Goal: Task Accomplishment & Management: Manage account settings

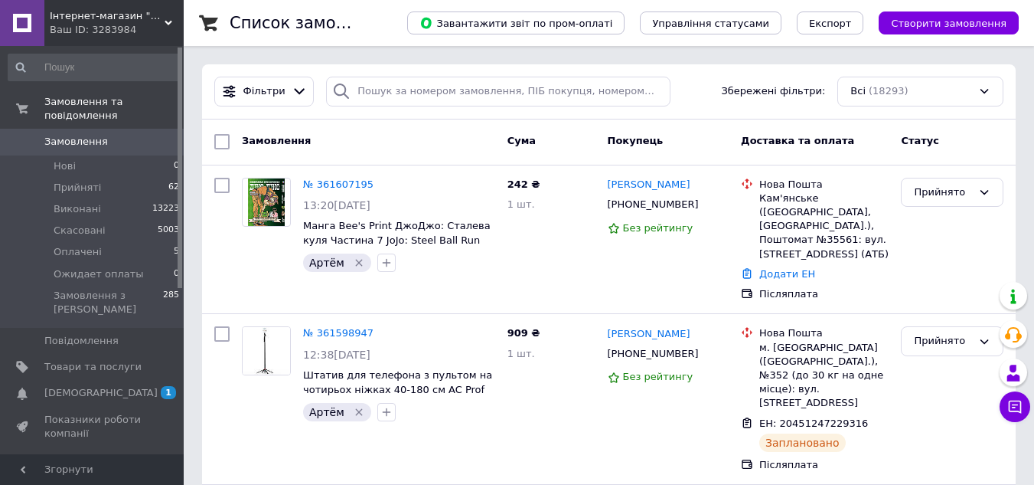
drag, startPoint x: 121, startPoint y: 356, endPoint x: 145, endPoint y: 354, distance: 24.5
click at [121, 380] on link "Сповіщення 1 0" at bounding box center [94, 393] width 188 height 26
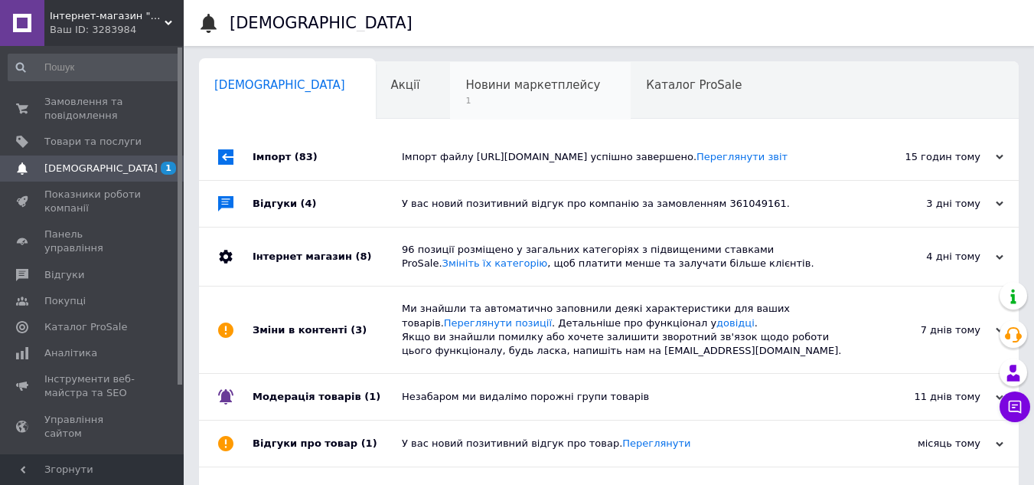
click at [465, 91] on span "Новини маркетплейсу" at bounding box center [532, 85] width 135 height 14
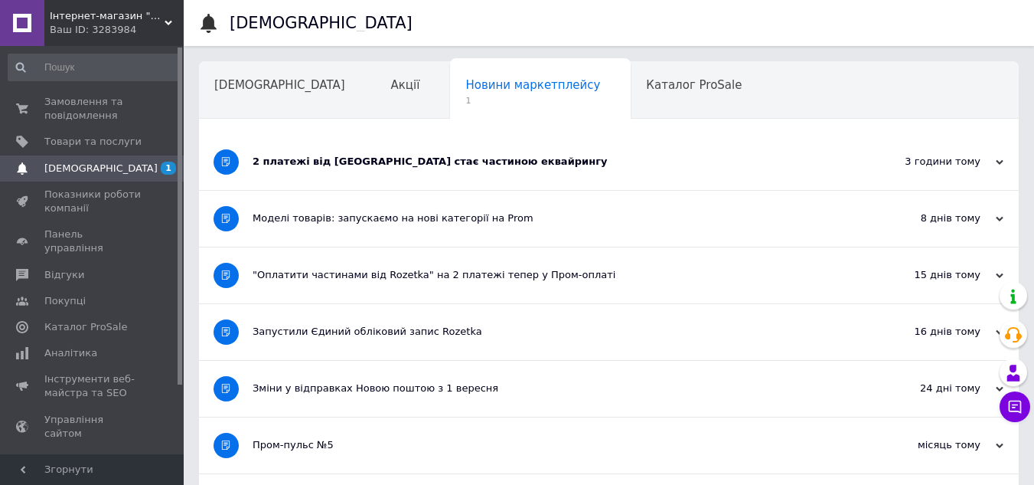
click at [353, 165] on div "2 платежі від Rozetka стає частиною еквайрингу" at bounding box center [552, 162] width 598 height 14
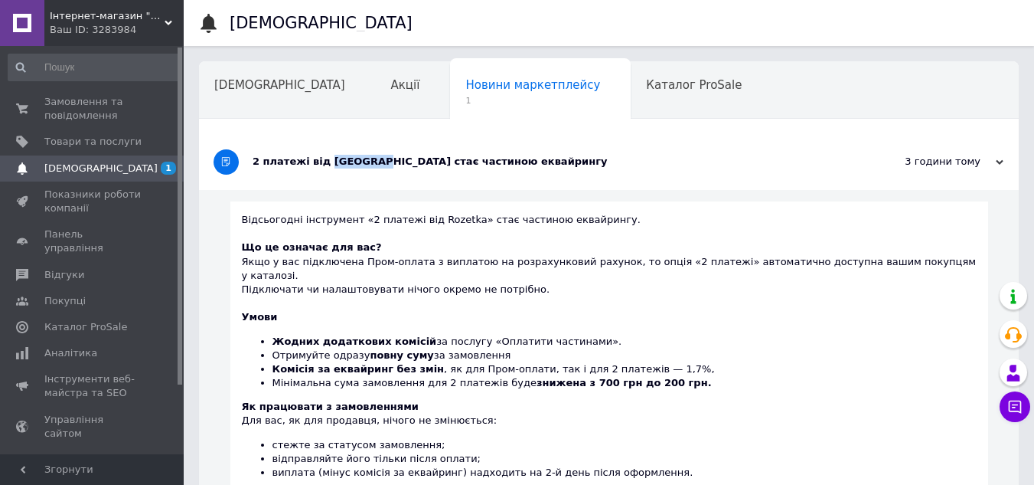
click at [353, 165] on div "2 платежі від Rozetka стає частиною еквайрингу" at bounding box center [552, 162] width 598 height 14
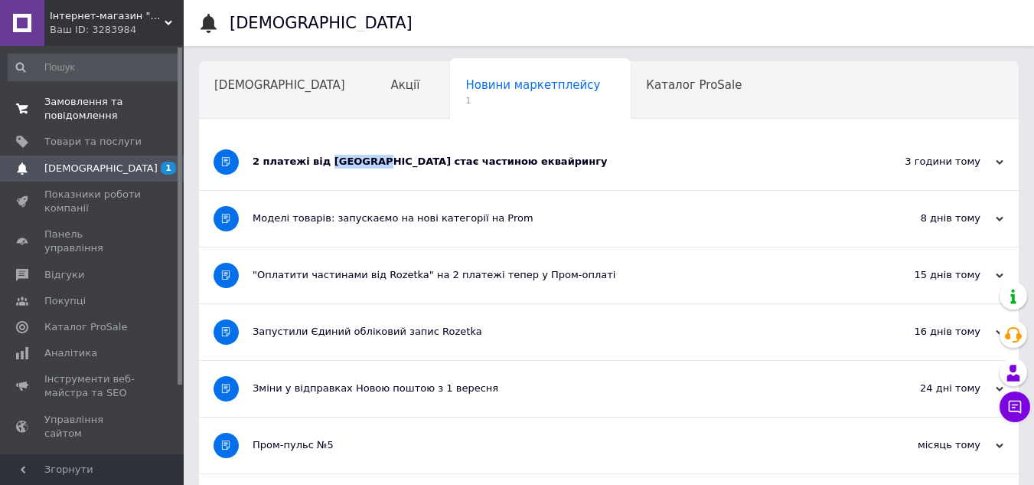
click at [80, 117] on span "Замовлення та повідомлення" at bounding box center [92, 109] width 97 height 28
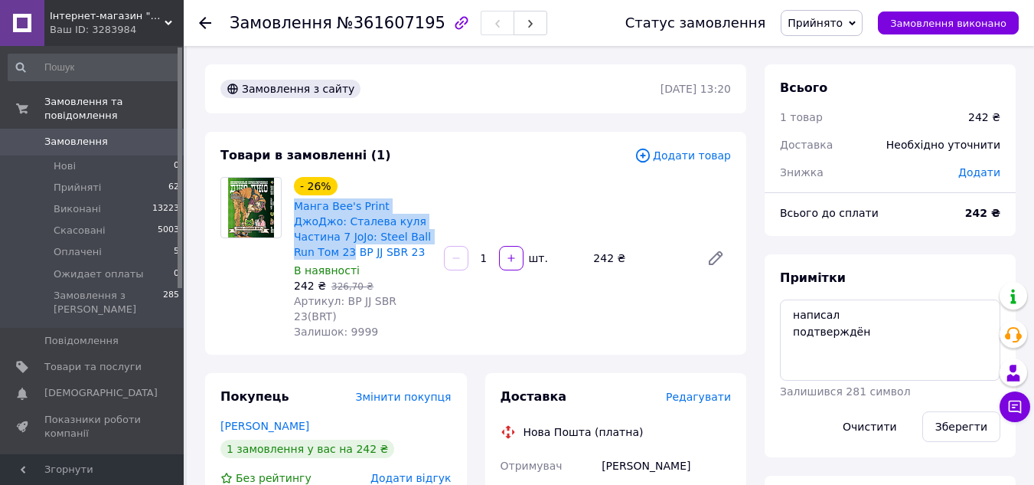
drag, startPoint x: 292, startPoint y: 202, endPoint x: 422, endPoint y: 234, distance: 134.0
click at [422, 234] on div "- 26% Манга Bee's Print ДжоДжо: Сталева куля Частина 7 JoJo: Steel Ball Run Том…" at bounding box center [363, 258] width 150 height 168
copy link "Манга Bee's Print ДжоДжо: Сталева куля Частина 7 JoJo: Steel Ball Run Том 23"
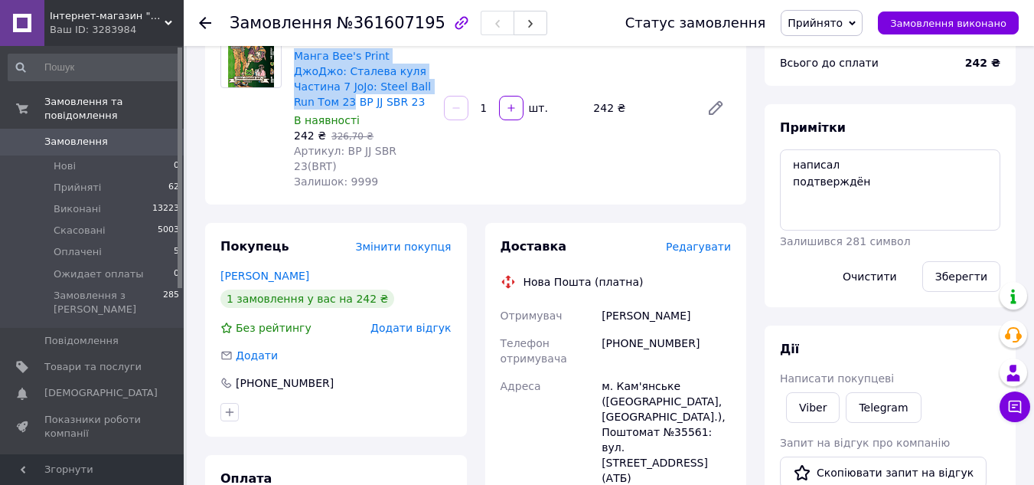
scroll to position [153, 0]
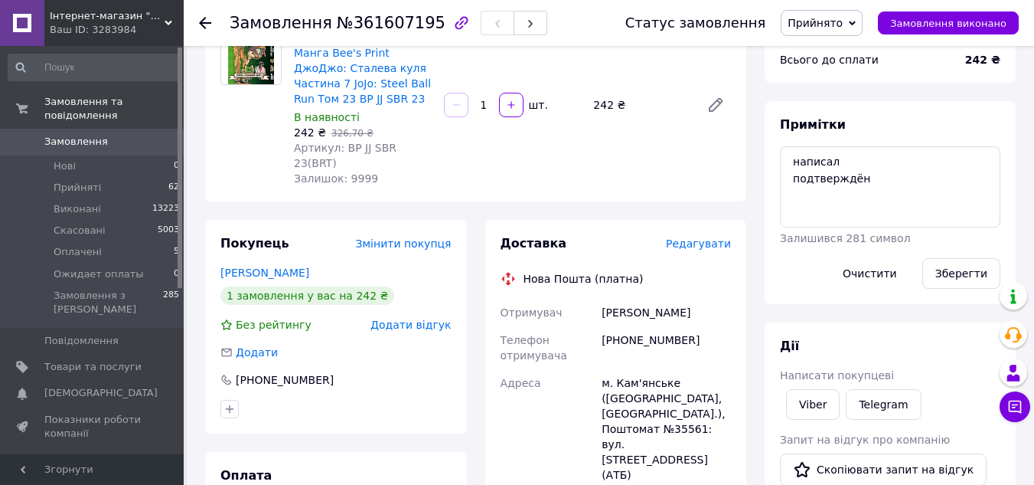
click at [648, 326] on div "[PHONE_NUMBER]" at bounding box center [666, 347] width 135 height 43
copy div "380993808271"
drag, startPoint x: 683, startPoint y: 290, endPoint x: 606, endPoint y: 296, distance: 76.8
click at [606, 299] on div "Лакіна Ольга" at bounding box center [666, 313] width 135 height 28
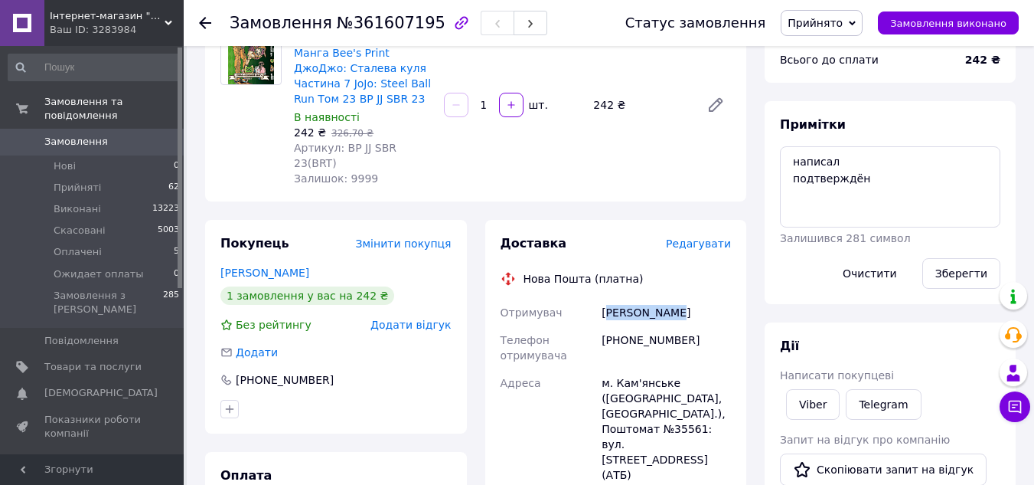
click at [705, 302] on div "Лакіна Ольга" at bounding box center [666, 313] width 135 height 28
click at [693, 299] on div "Лакіна Ольга" at bounding box center [666, 313] width 135 height 28
drag, startPoint x: 684, startPoint y: 295, endPoint x: 597, endPoint y: 295, distance: 86.5
copy div "Отримувач Лакіна Ольга"
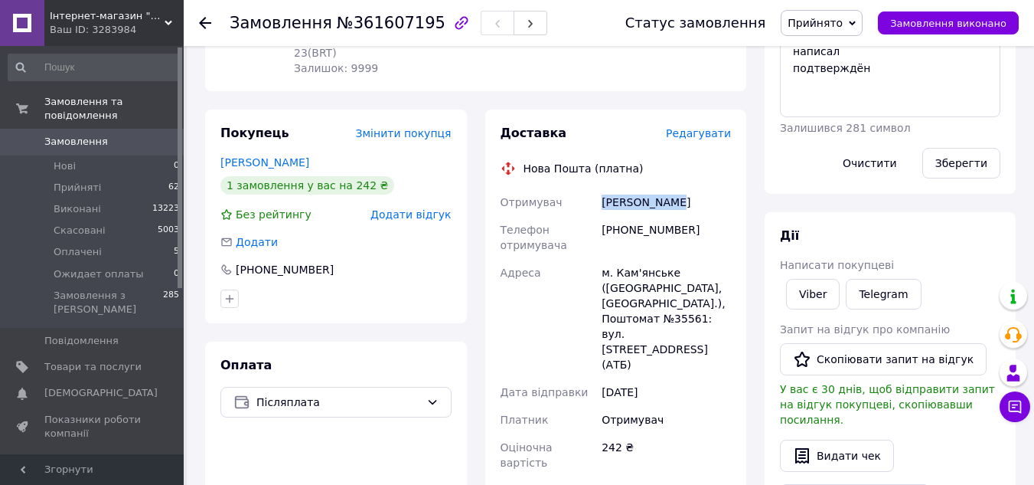
scroll to position [230, 0]
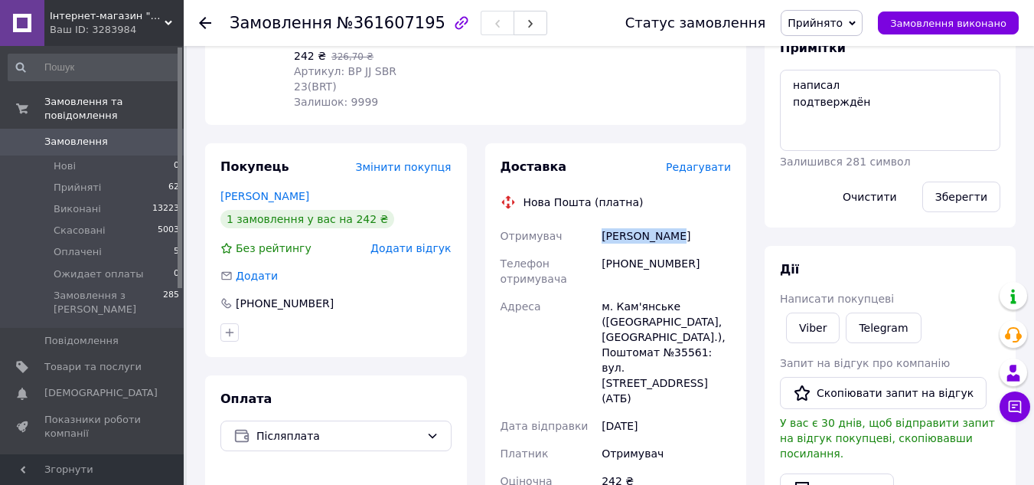
copy div "Отримувач Лакіна Ольга"
drag, startPoint x: 662, startPoint y: 253, endPoint x: 628, endPoint y: 254, distance: 33.7
click at [628, 254] on div "[PHONE_NUMBER]" at bounding box center [666, 271] width 135 height 43
copy div "993808271"
click at [638, 292] on div "м. Кам'янське (Дніпропетровська обл., Кам'янський р-н.), Поштомат №35561: вул. …" at bounding box center [666, 351] width 135 height 119
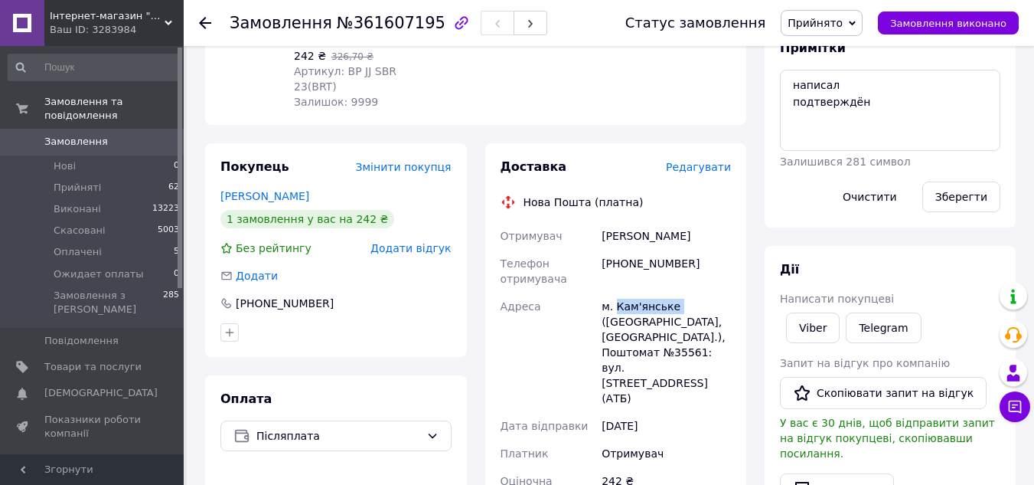
click at [638, 292] on div "м. Кам'янське (Дніпропетровська обл., Кам'янський р-н.), Поштомат №35561: вул. …" at bounding box center [666, 351] width 135 height 119
copy div "Кам'янське"
click at [672, 335] on div "м. Кам'янське (Дніпропетровська обл., Кам'янський р-н.), Поштомат №35561: вул. …" at bounding box center [666, 351] width 135 height 119
copy div "35561"
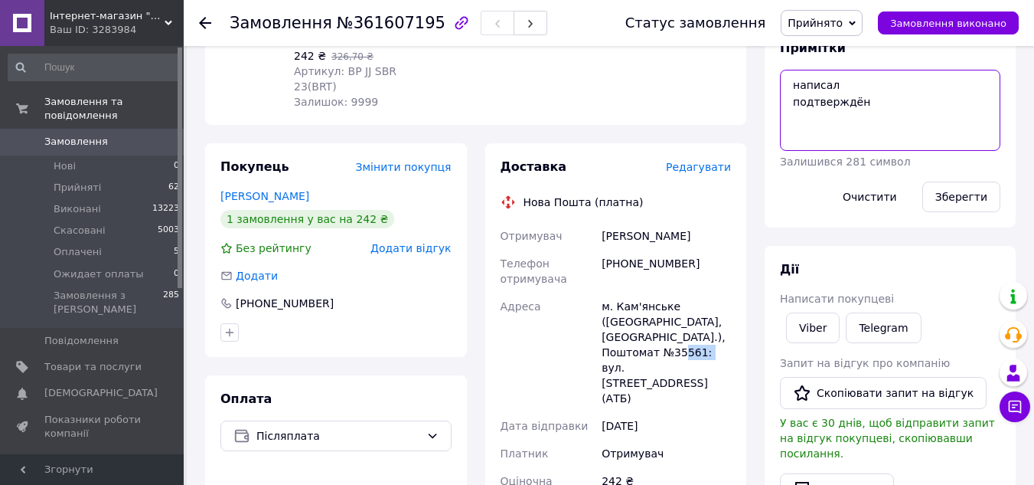
click at [895, 126] on textarea "написал подтверждён" at bounding box center [890, 110] width 220 height 81
paste textarea "№218"
type textarea "написал подтверждён №218"
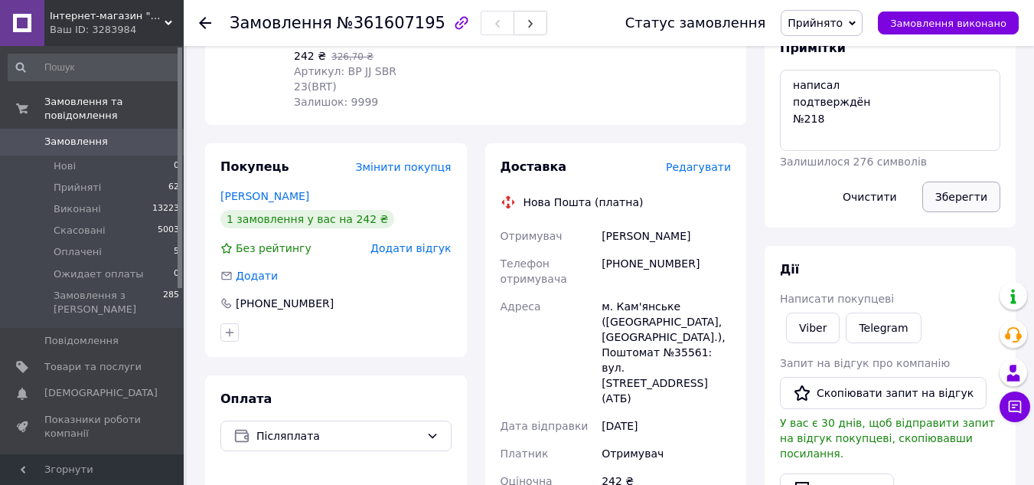
click at [967, 191] on button "Зберегти" at bounding box center [961, 196] width 78 height 31
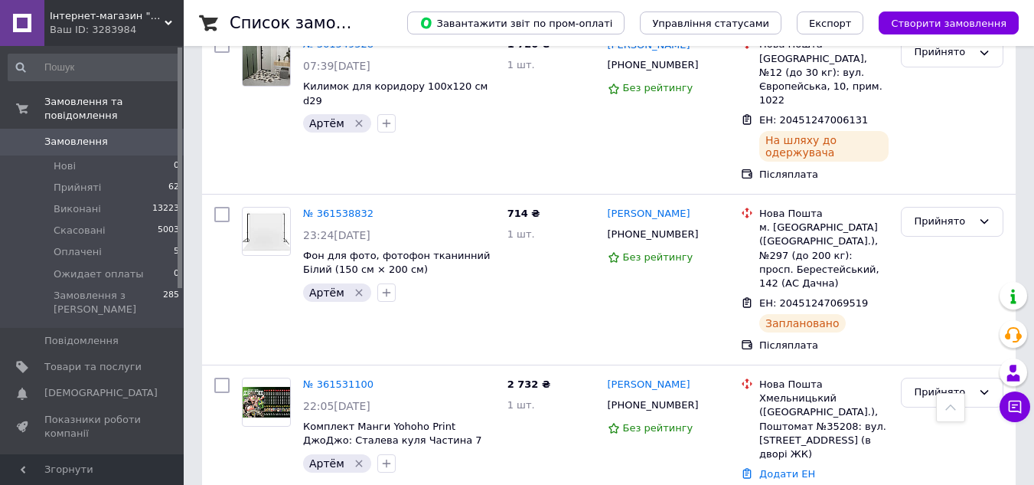
scroll to position [77, 0]
